Goal: Navigation & Orientation: Find specific page/section

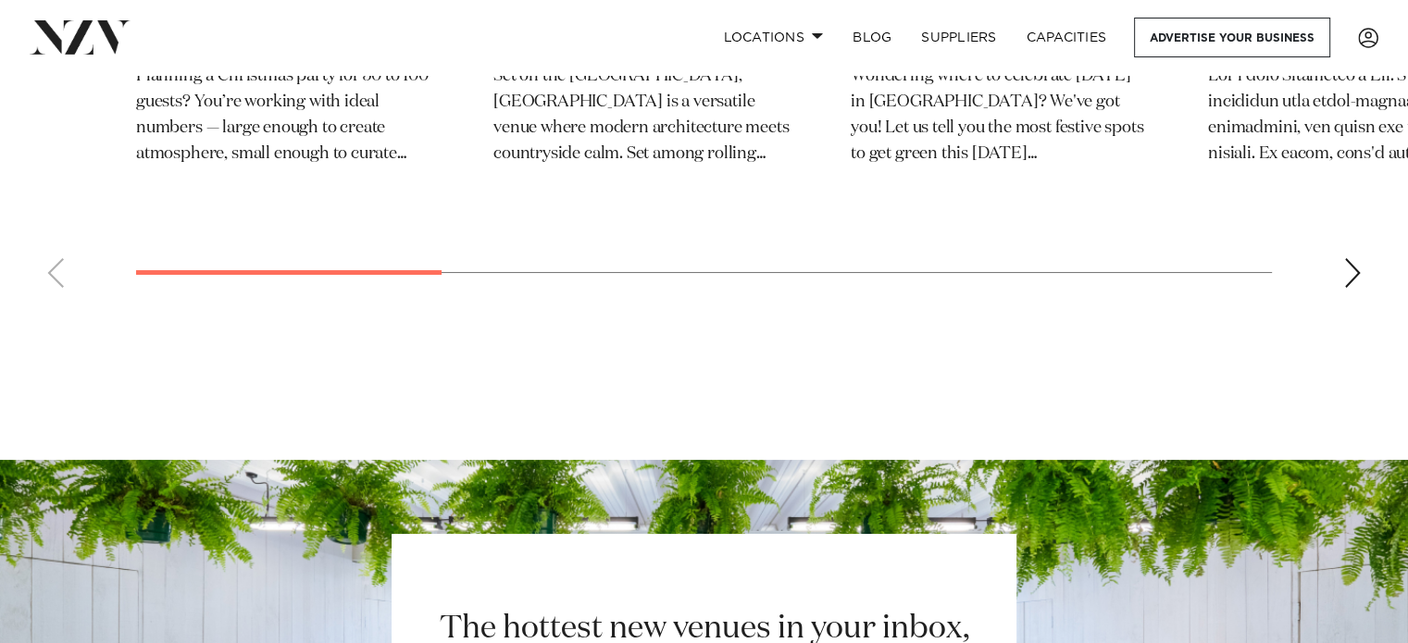
scroll to position [21227, 0]
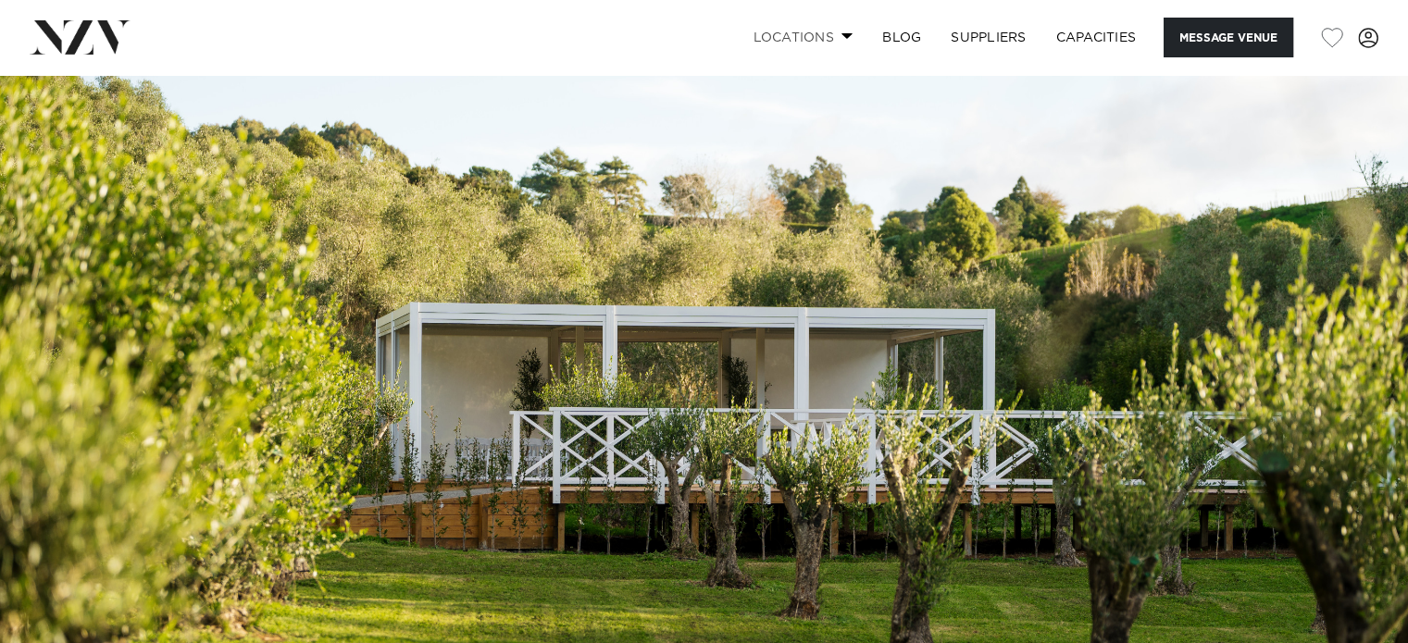
click at [841, 39] on span at bounding box center [847, 35] width 12 height 6
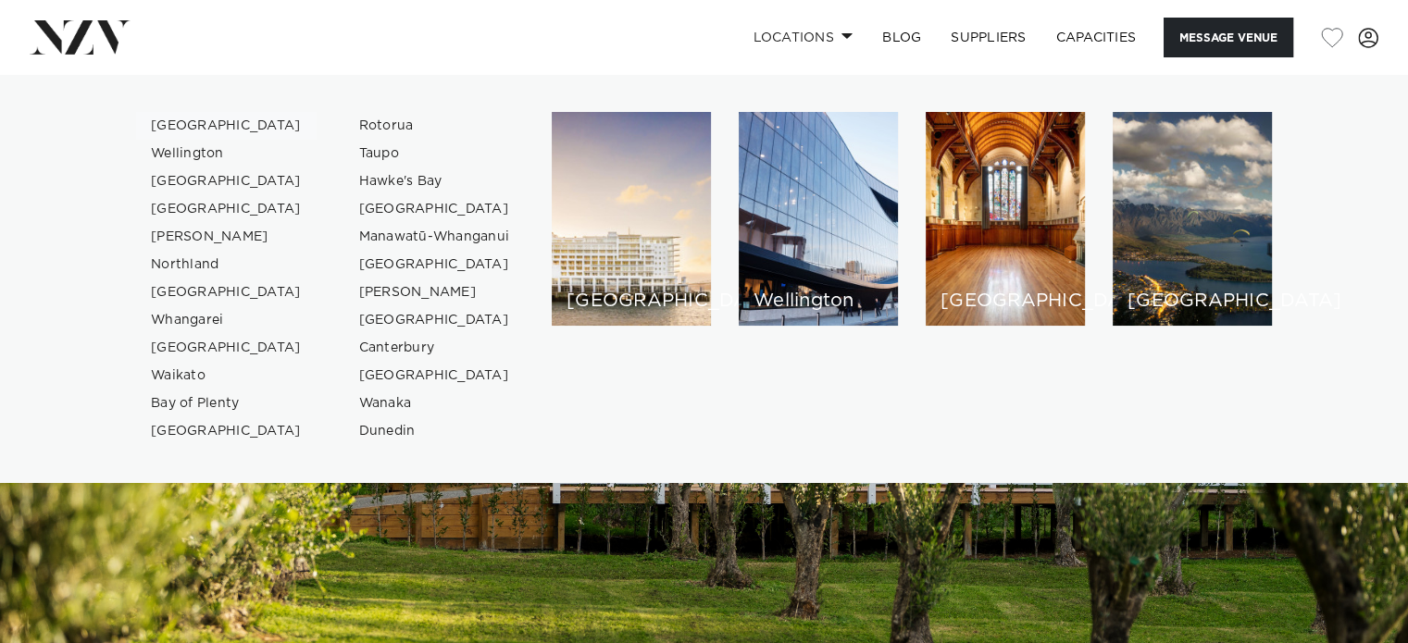
click at [195, 123] on link "[GEOGRAPHIC_DATA]" at bounding box center [226, 126] width 180 height 28
